Goal: Information Seeking & Learning: Find specific fact

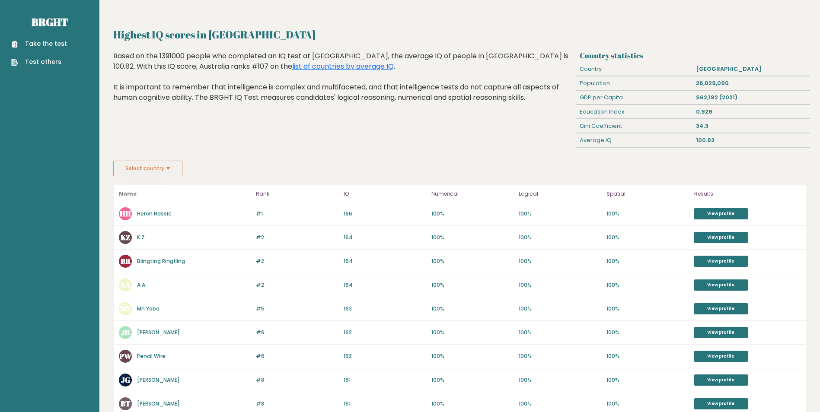
scroll to position [22, 0]
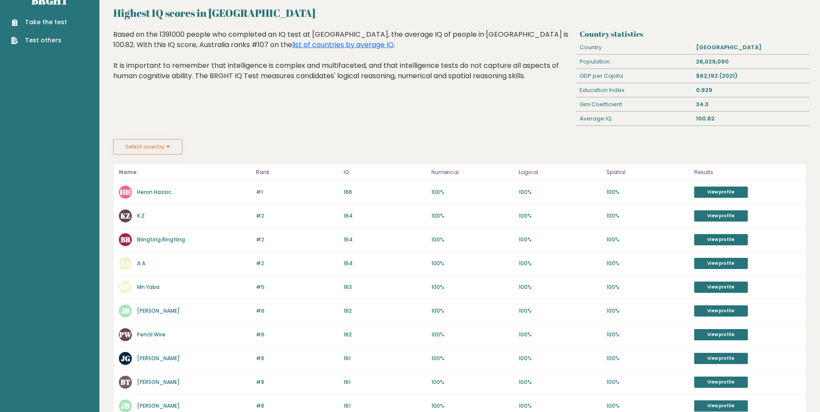
click at [155, 150] on button "Select country" at bounding box center [147, 147] width 69 height 16
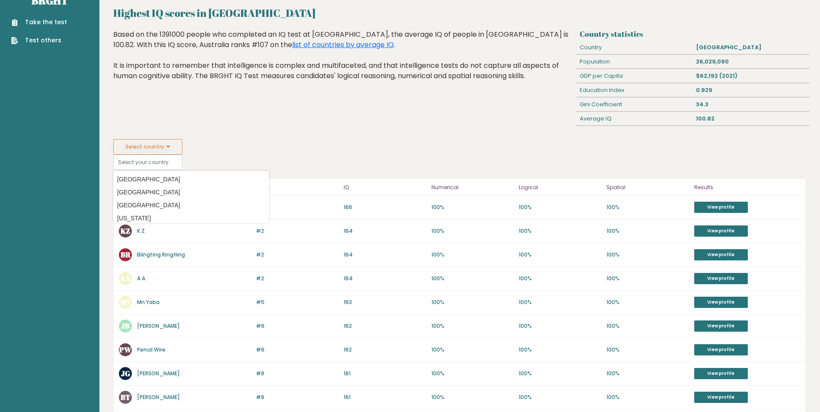
click at [261, 135] on div "Highest IQ scores in Australia Based on the 1391000 people who completed an IQ …" at bounding box center [343, 84] width 466 height 110
click at [280, 112] on div "Highest IQ scores in Australia Based on the 1391000 people who completed an IQ …" at bounding box center [343, 84] width 466 height 110
click at [376, 164] on div "Select country Country Afghanistan Albania Algeria American Samoa Andorra Angol…" at bounding box center [459, 154] width 693 height 31
click at [272, 156] on div "Select country Country Afghanistan Albania Algeria American Samoa Andorra Angol…" at bounding box center [459, 154] width 693 height 31
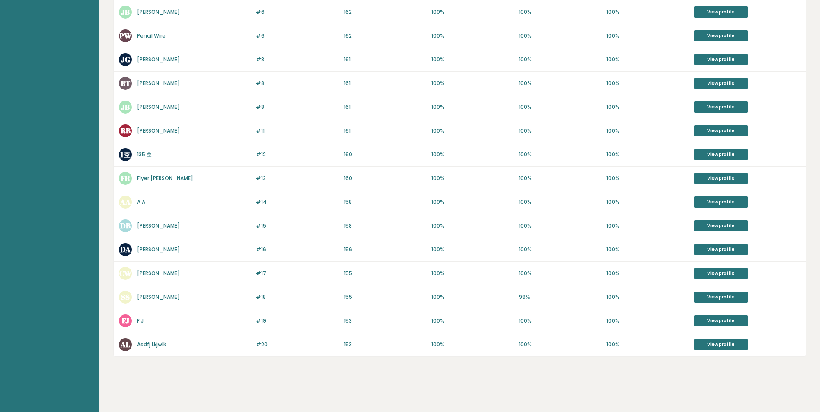
scroll to position [0, 0]
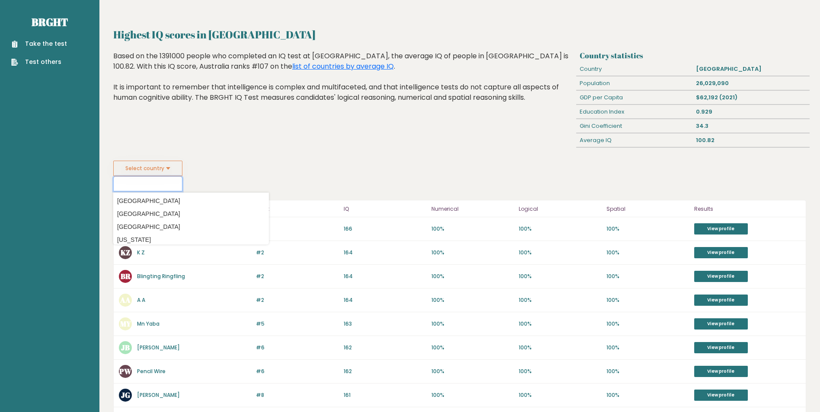
click at [154, 183] on input at bounding box center [147, 183] width 69 height 15
click at [161, 171] on button "Select country" at bounding box center [147, 169] width 69 height 16
click at [162, 169] on button "Select country" at bounding box center [147, 169] width 69 height 16
drag, startPoint x: 169, startPoint y: 162, endPoint x: 201, endPoint y: 159, distance: 32.2
click at [172, 162] on button "Select country" at bounding box center [147, 169] width 69 height 16
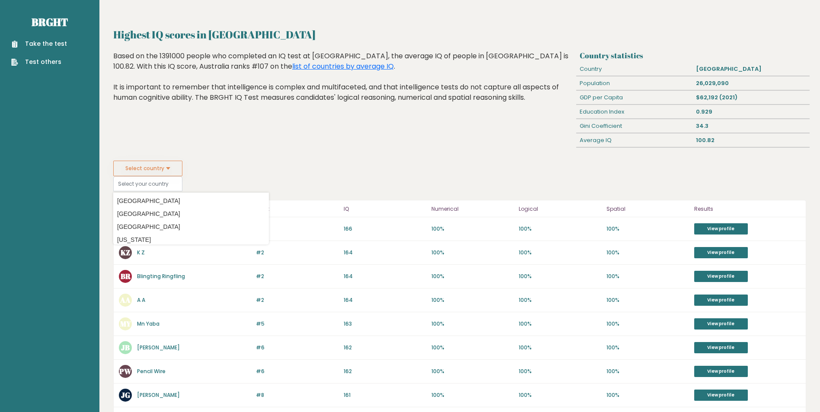
click at [271, 161] on div "Select country Country Afghanistan Albania Algeria American Samoa Andorra Angol…" at bounding box center [459, 176] width 693 height 31
drag, startPoint x: 293, startPoint y: 186, endPoint x: 264, endPoint y: 207, distance: 35.4
click at [294, 186] on div "Select country Country Afghanistan Albania Algeria American Samoa Andorra Angol…" at bounding box center [459, 176] width 693 height 31
click at [284, 136] on div "Highest IQ scores in Australia Based on the 1391000 people who completed an IQ …" at bounding box center [343, 106] width 466 height 110
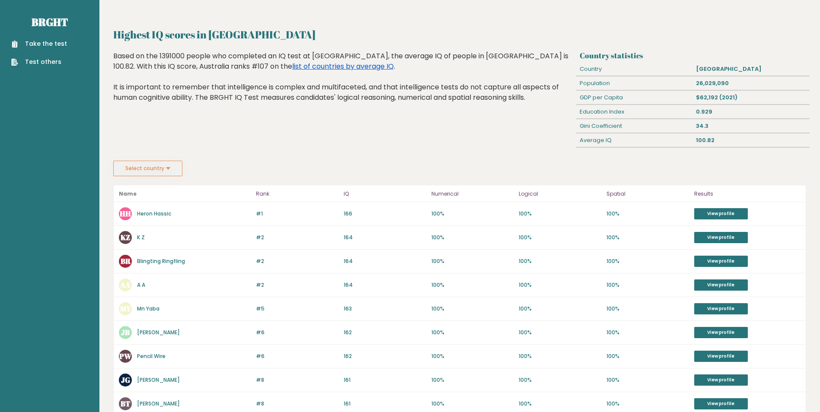
click at [292, 66] on link "list of countries by average IQ" at bounding box center [343, 66] width 102 height 10
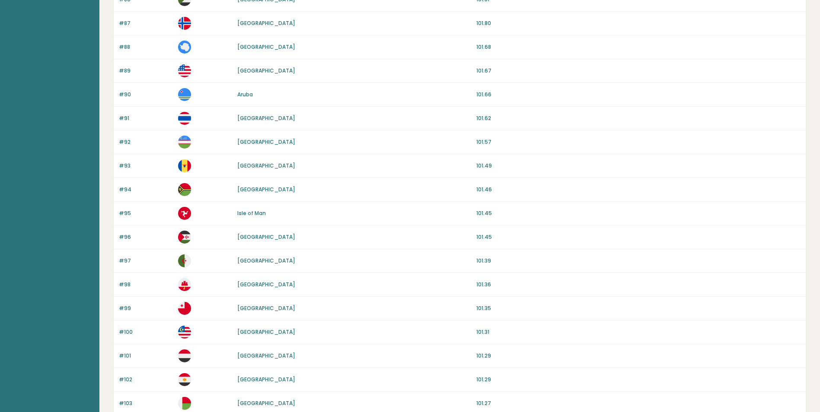
scroll to position [710, 0]
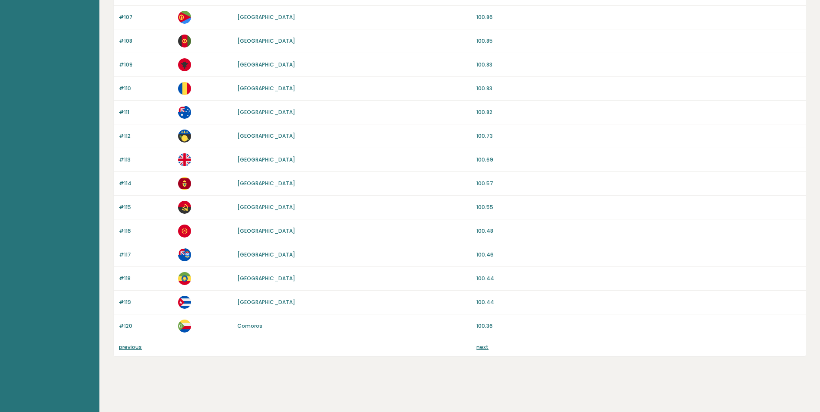
click at [134, 347] on link "previous" at bounding box center [130, 347] width 23 height 7
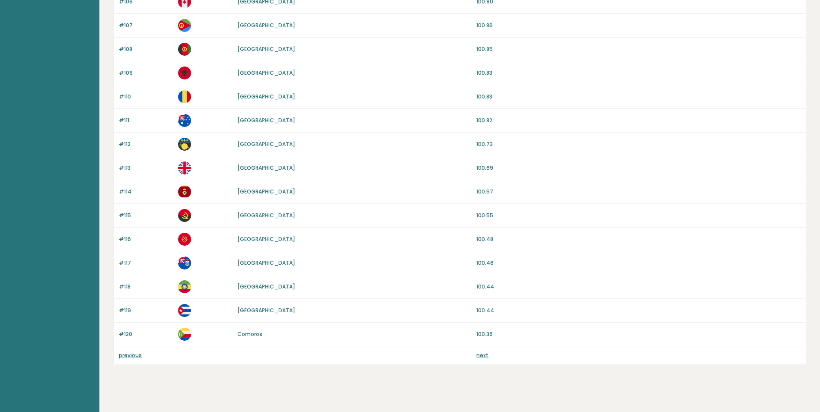
scroll to position [699, 0]
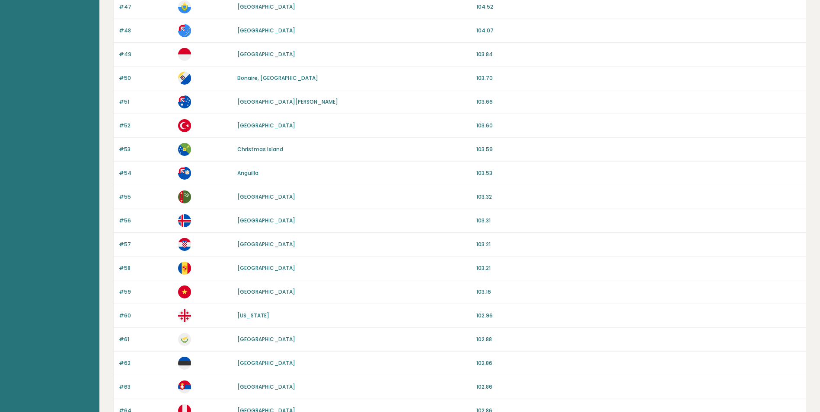
scroll to position [710, 0]
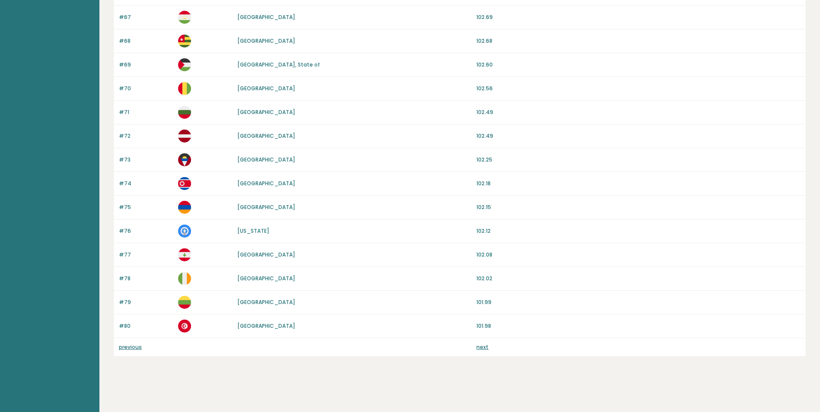
click at [130, 346] on link "previous" at bounding box center [130, 347] width 23 height 7
